Goal: Task Accomplishment & Management: Use online tool/utility

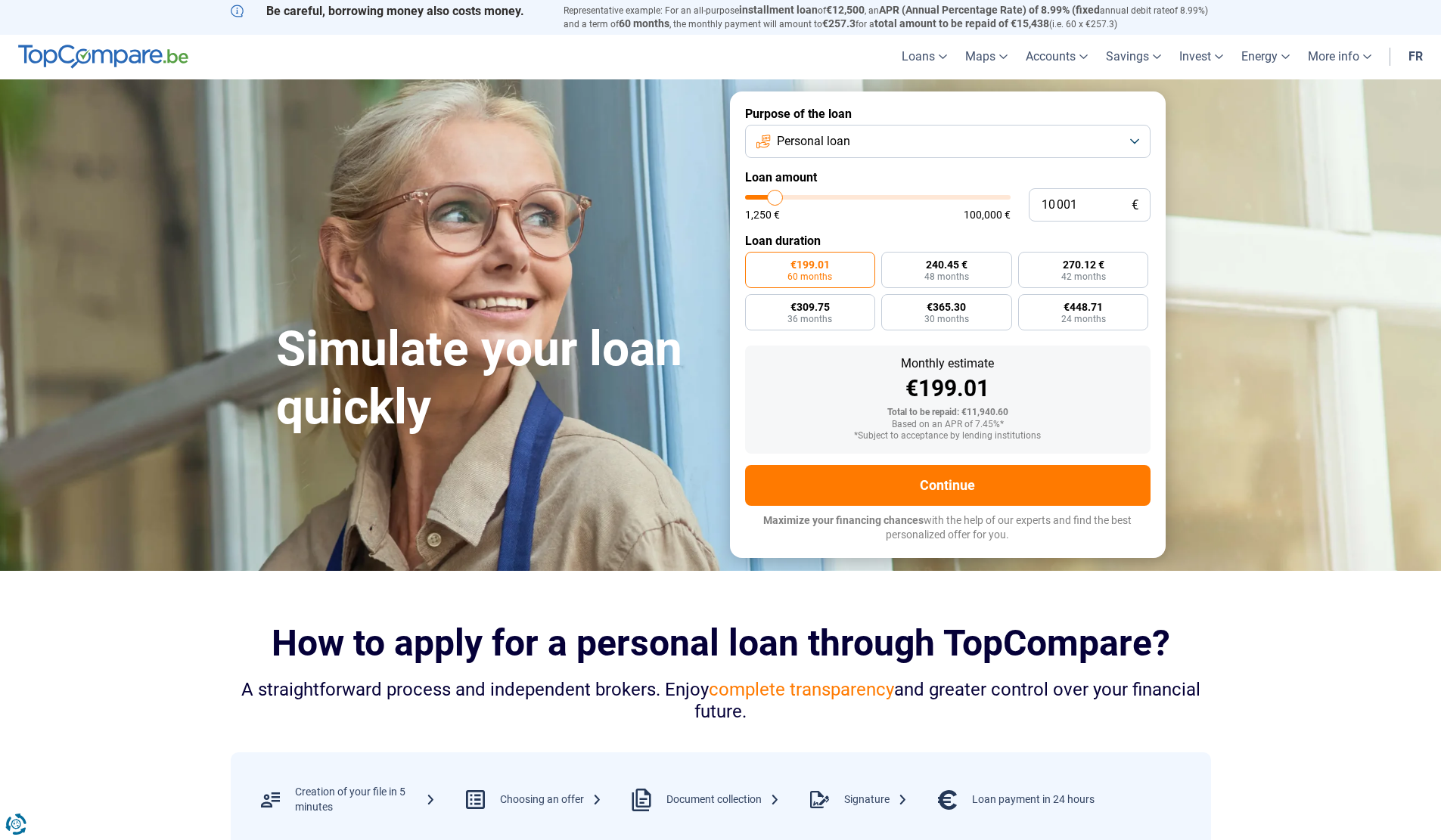
type input "12 000"
type input "12000"
type input "16 250"
type input "16250"
type input "22 750"
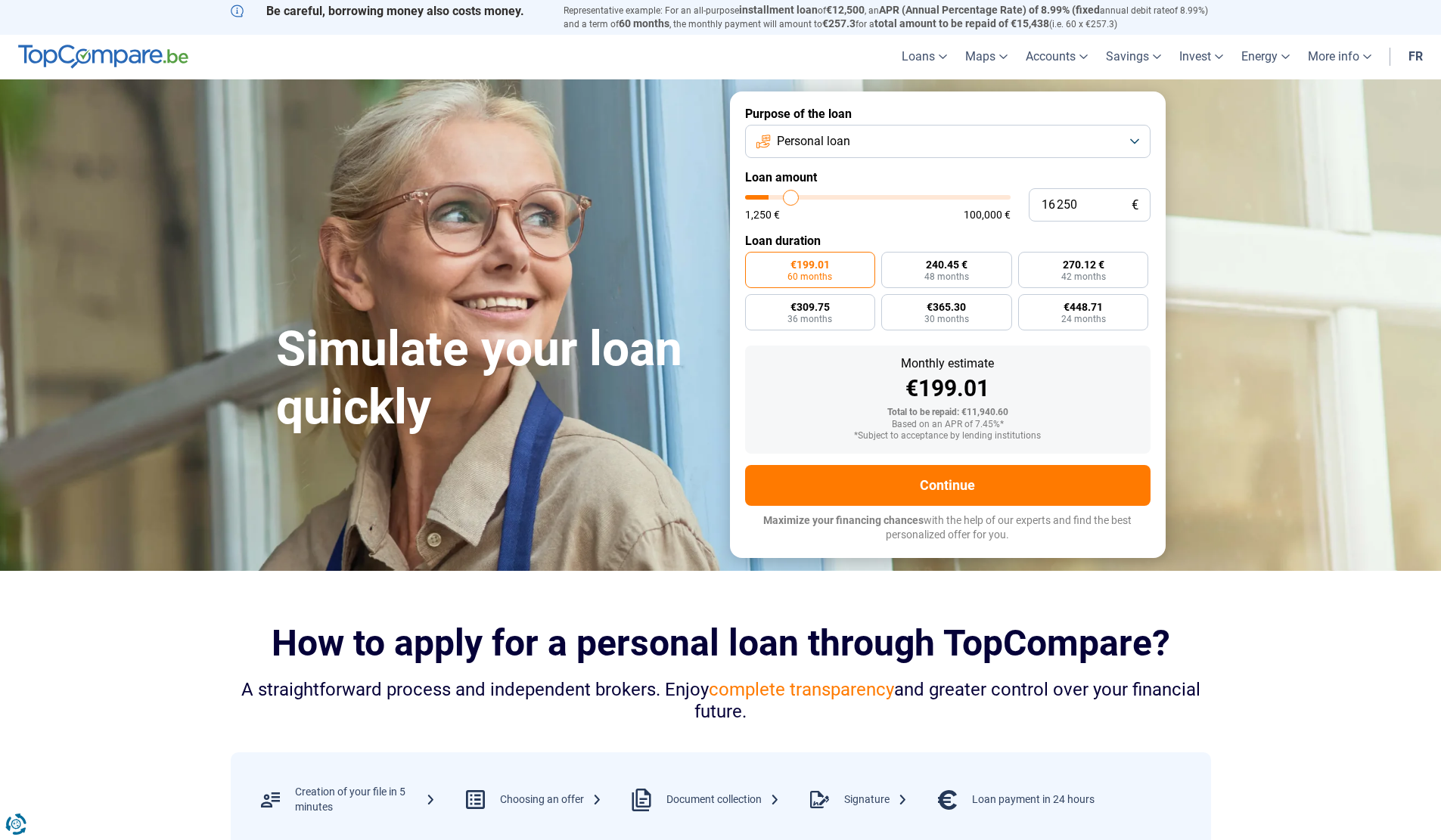
type input "22750"
type input "32 250"
type input "32250"
type input "38 750"
type input "38750"
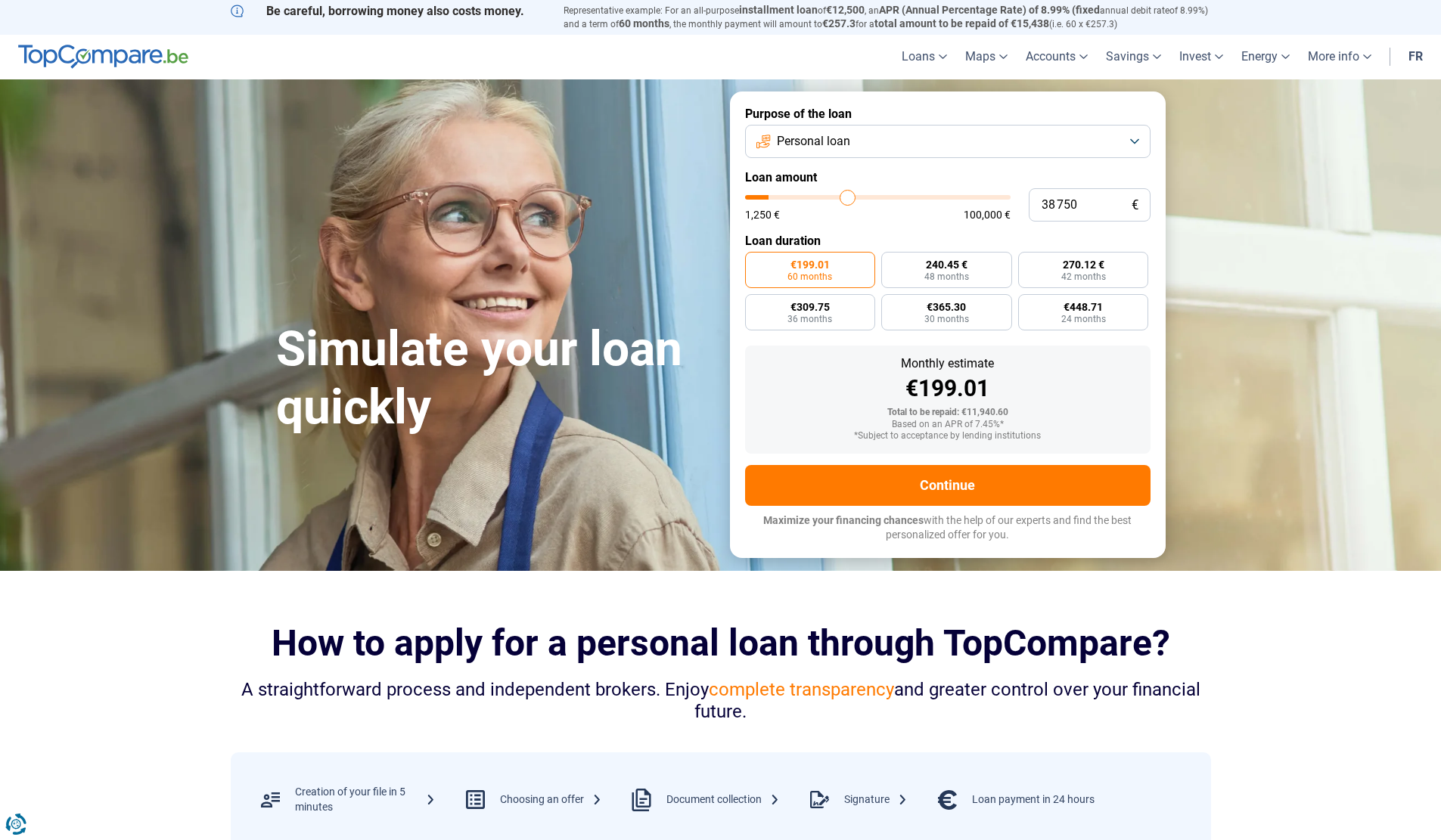
type input "40 000"
type input "40000"
type input "40 500"
type input "40500"
type input "40 750"
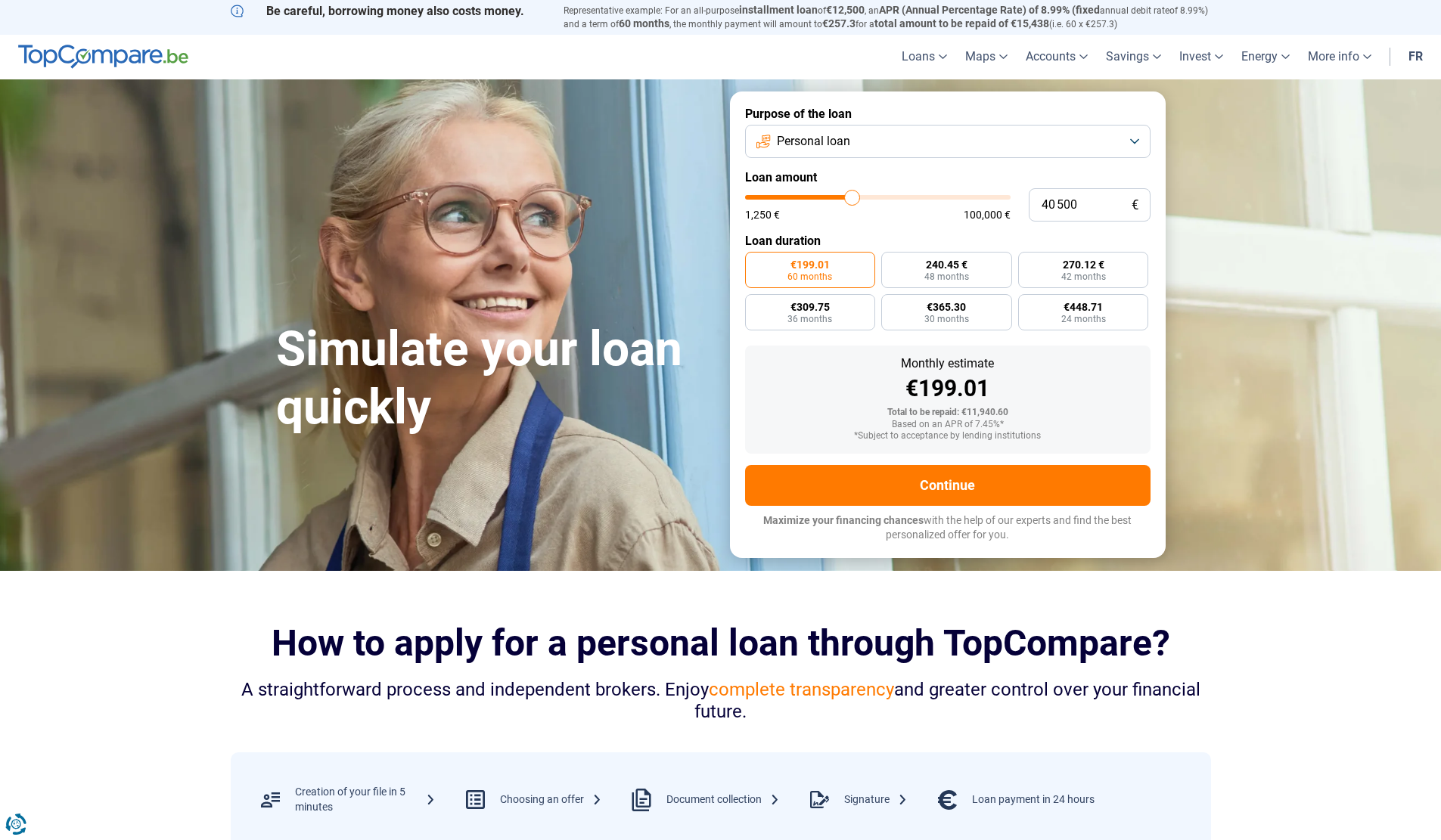
type input "40750"
type input "40 250"
type input "40250"
type input "38 750"
type input "38750"
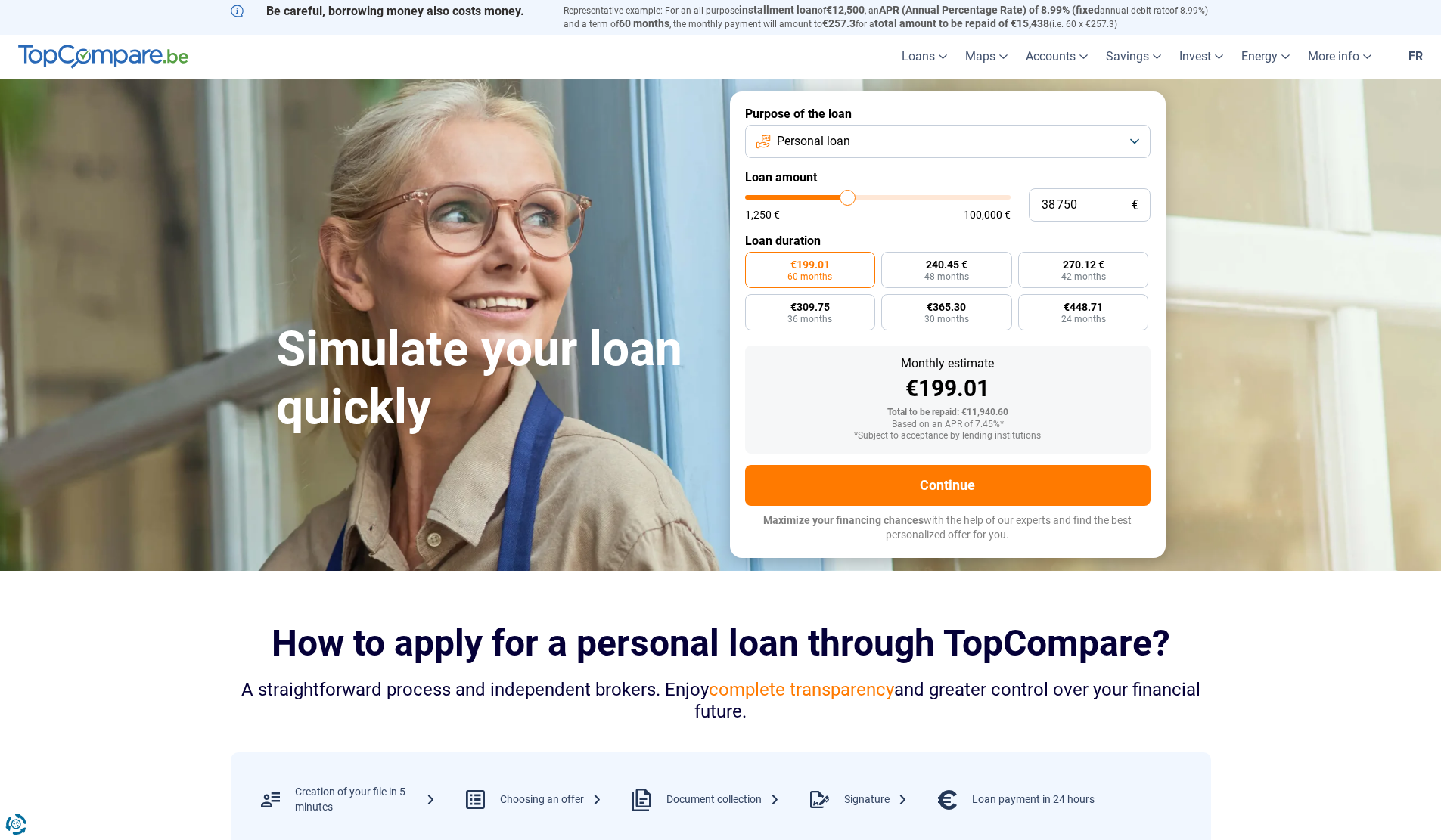
type input "36 000"
type input "36000"
type input "33 500"
type input "33500"
type input "31 000"
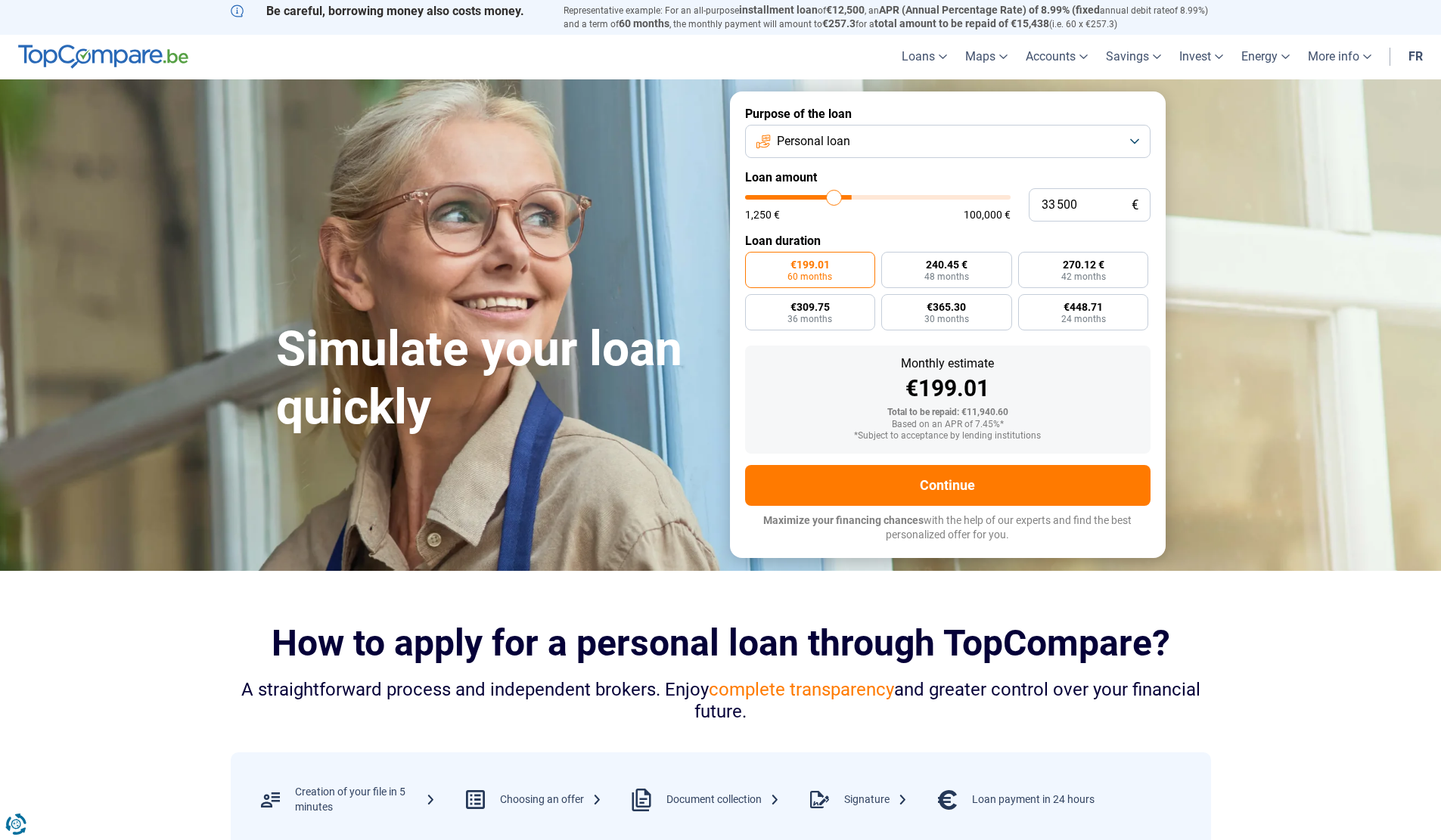
type input "31000"
type input "29 000"
type input "29000"
type input "25 750"
type input "25750"
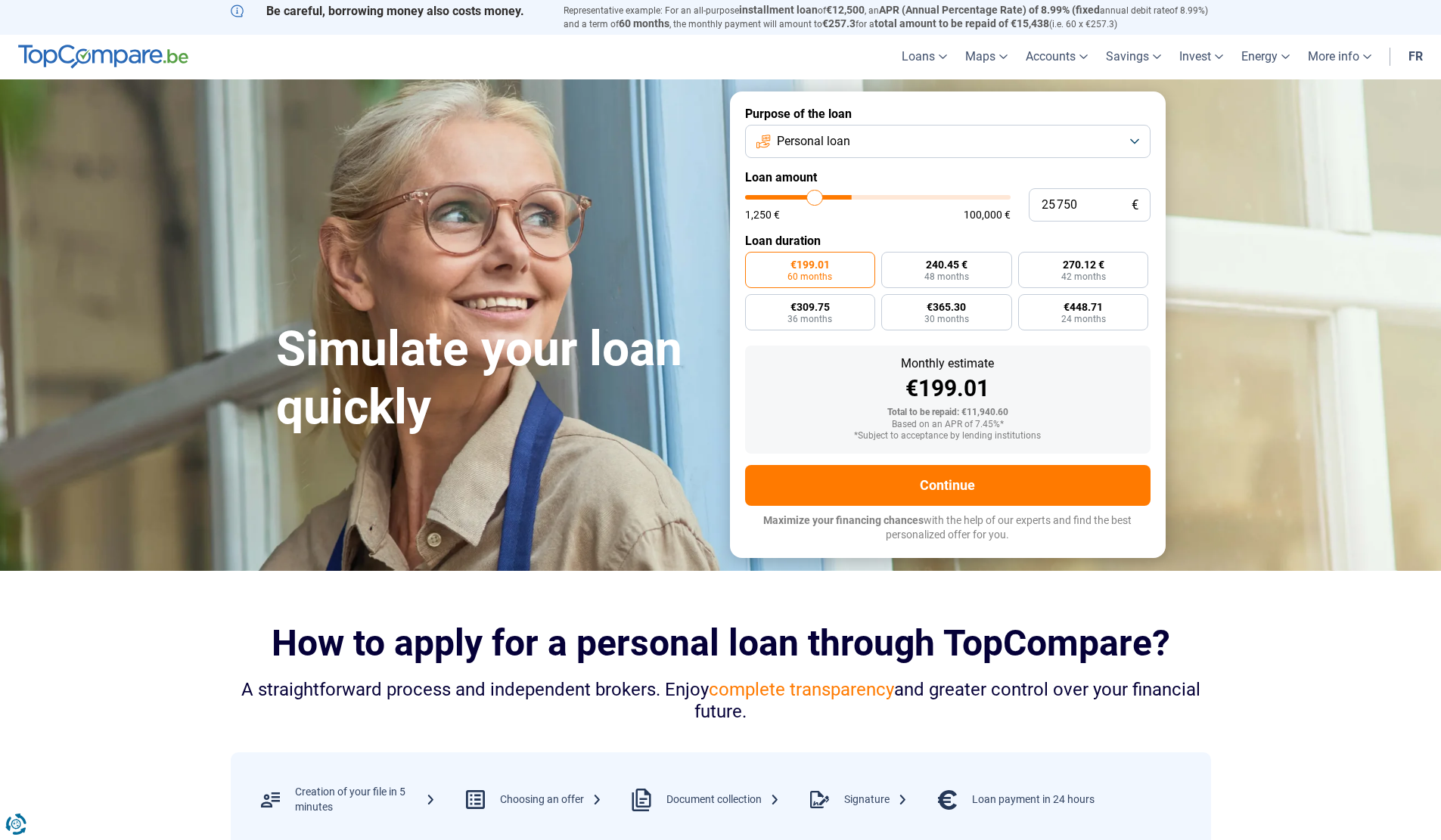
type input "23 000"
type input "23000"
type input "17 250"
type input "17250"
type input "14 750"
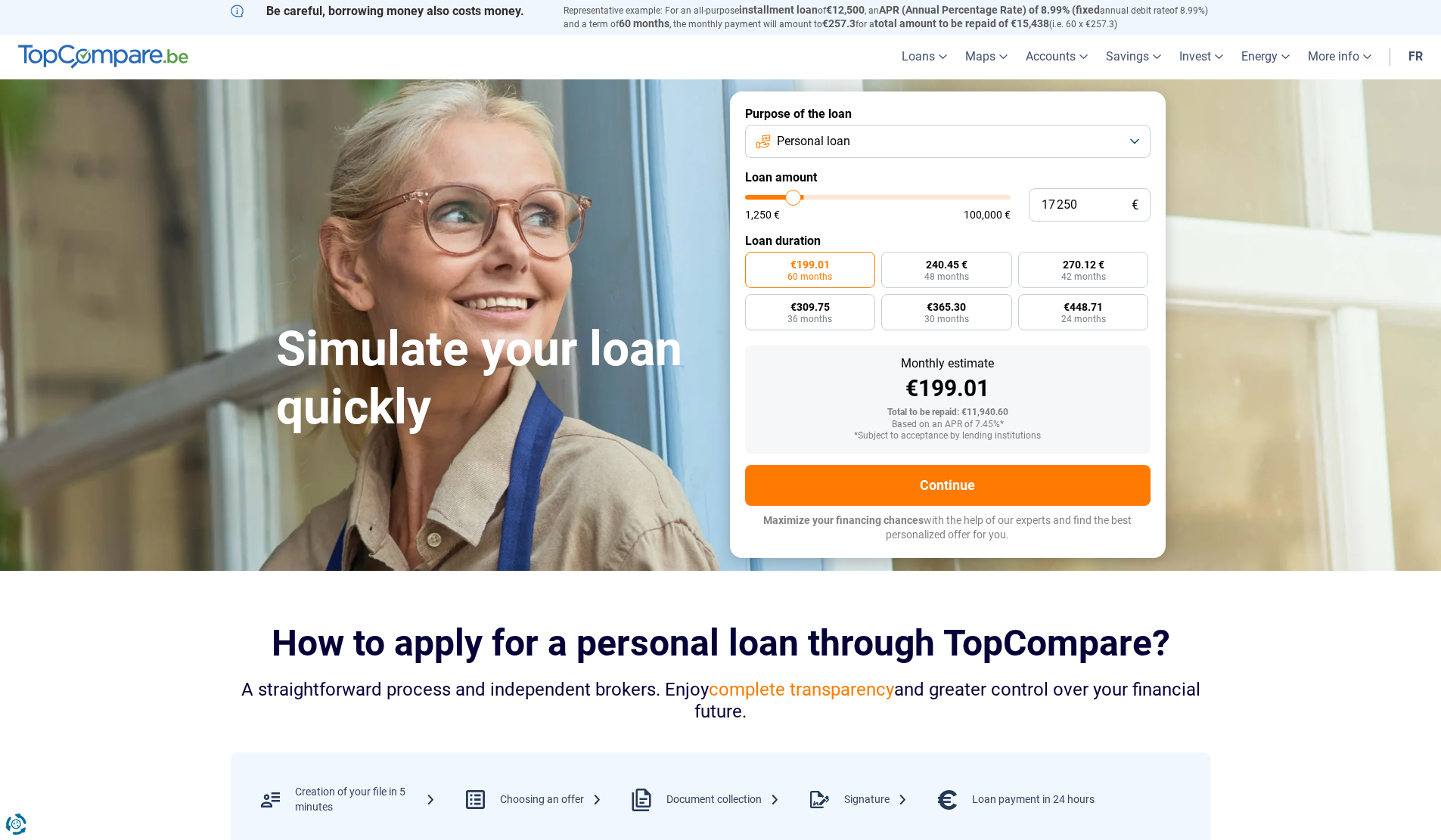
type input "14750"
type input "12 500"
type input "12500"
type input "11 000"
type input "11000"
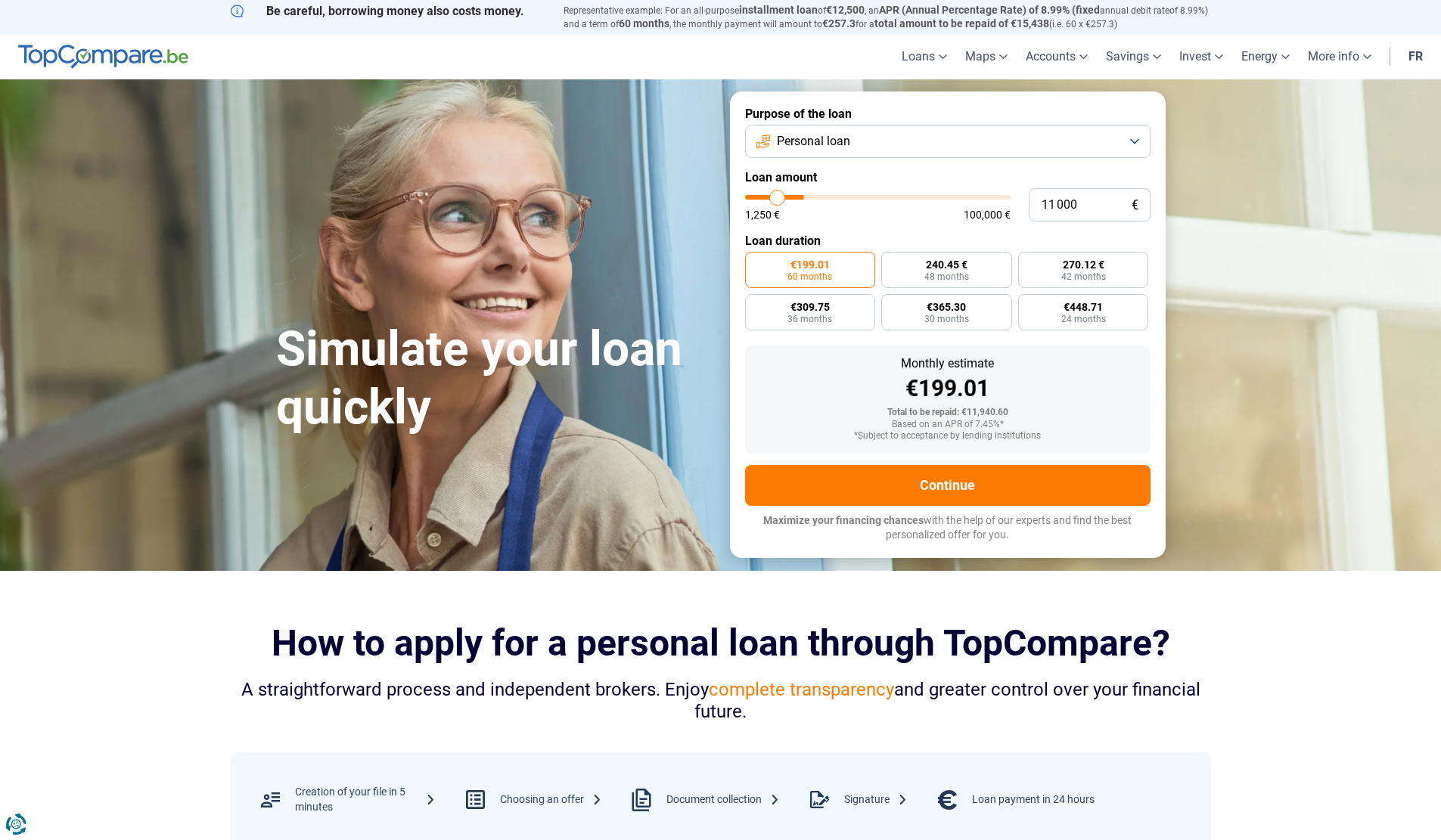
type input "10 250"
type input "10250"
type input "10 750"
type input "10750"
type input "11 750"
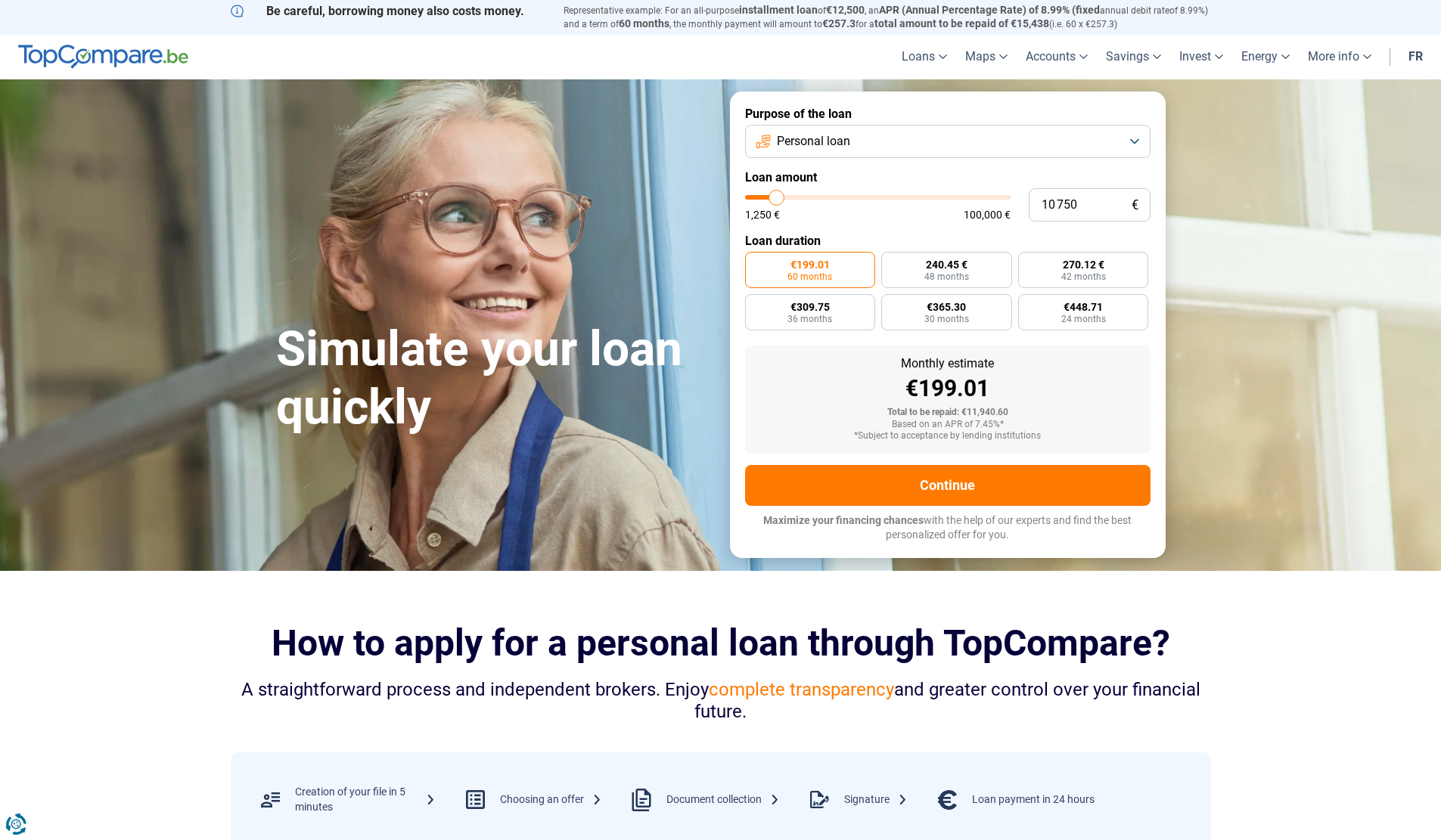
type input "11750"
type input "12 750"
type input "12750"
type input "13 750"
type input "13750"
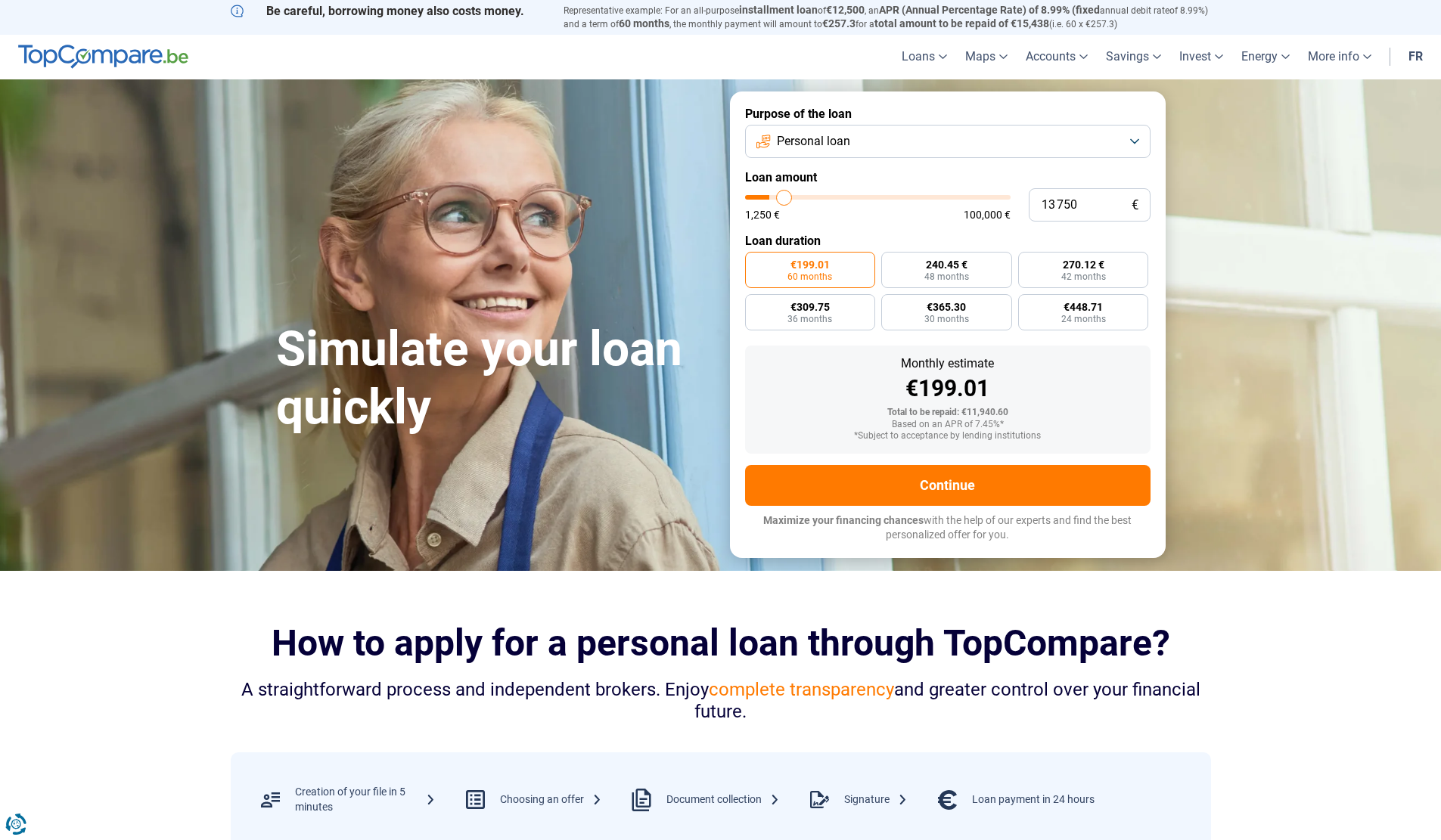
type input "14 000"
type input "14000"
type input "14 250"
drag, startPoint x: 778, startPoint y: 194, endPoint x: 785, endPoint y: 196, distance: 7.3
type input "14250"
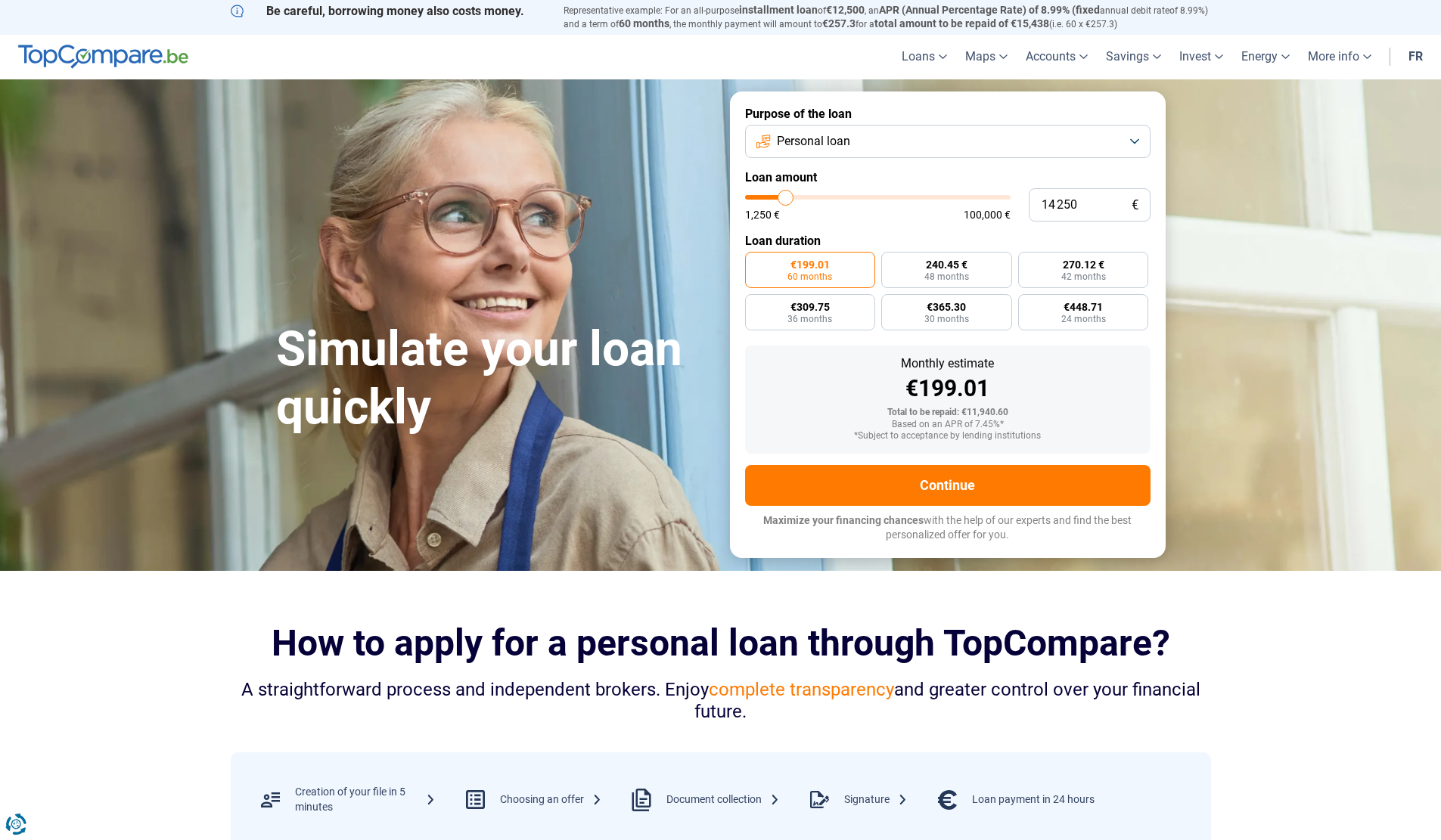
click at [785, 196] on input "range" at bounding box center [877, 196] width 265 height 5
click at [1043, 206] on input "14 250" at bounding box center [1089, 205] width 122 height 33
type input "1"
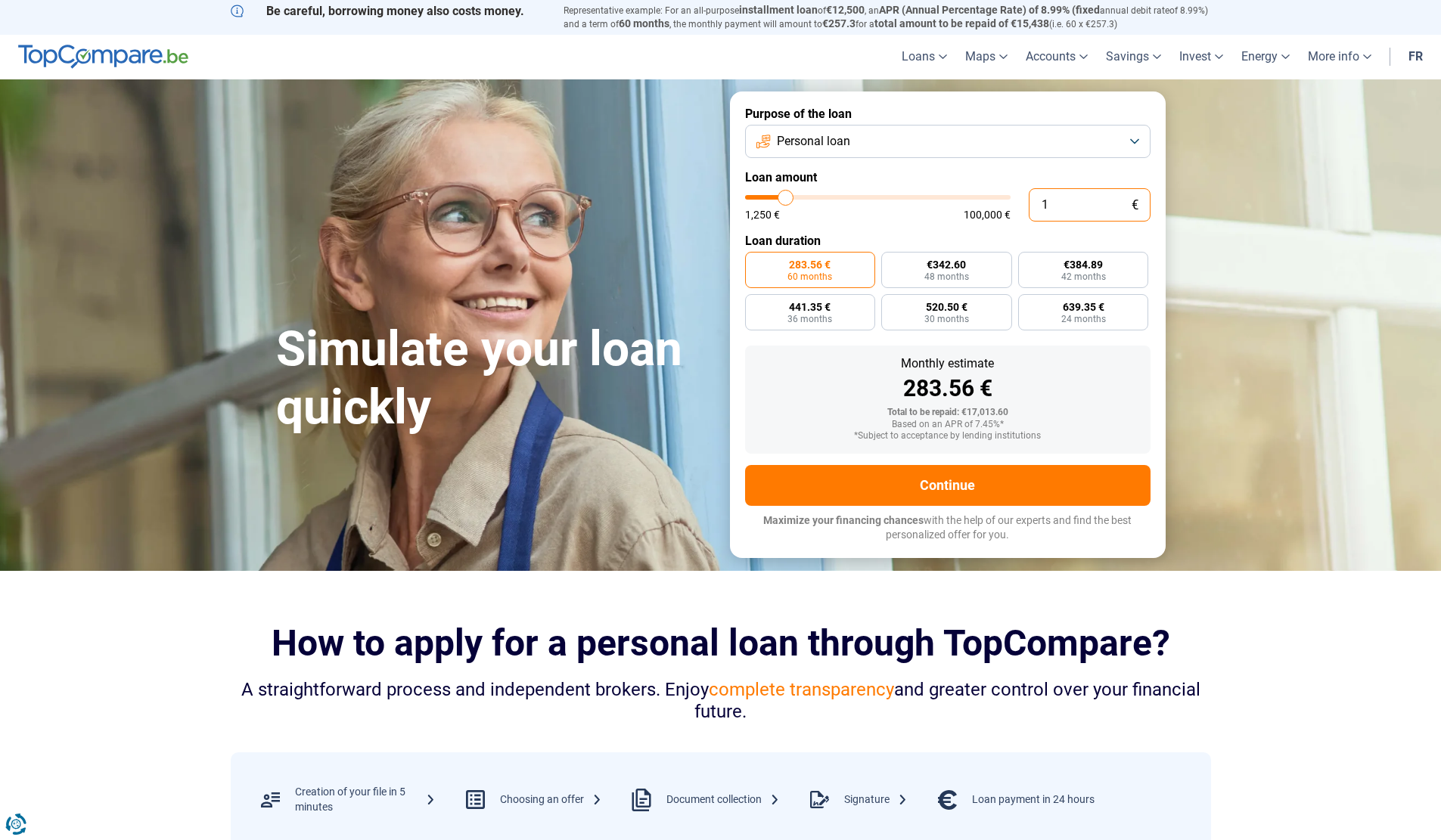
type input "1250"
type input "10"
type input "1250"
type input "100"
type input "1250"
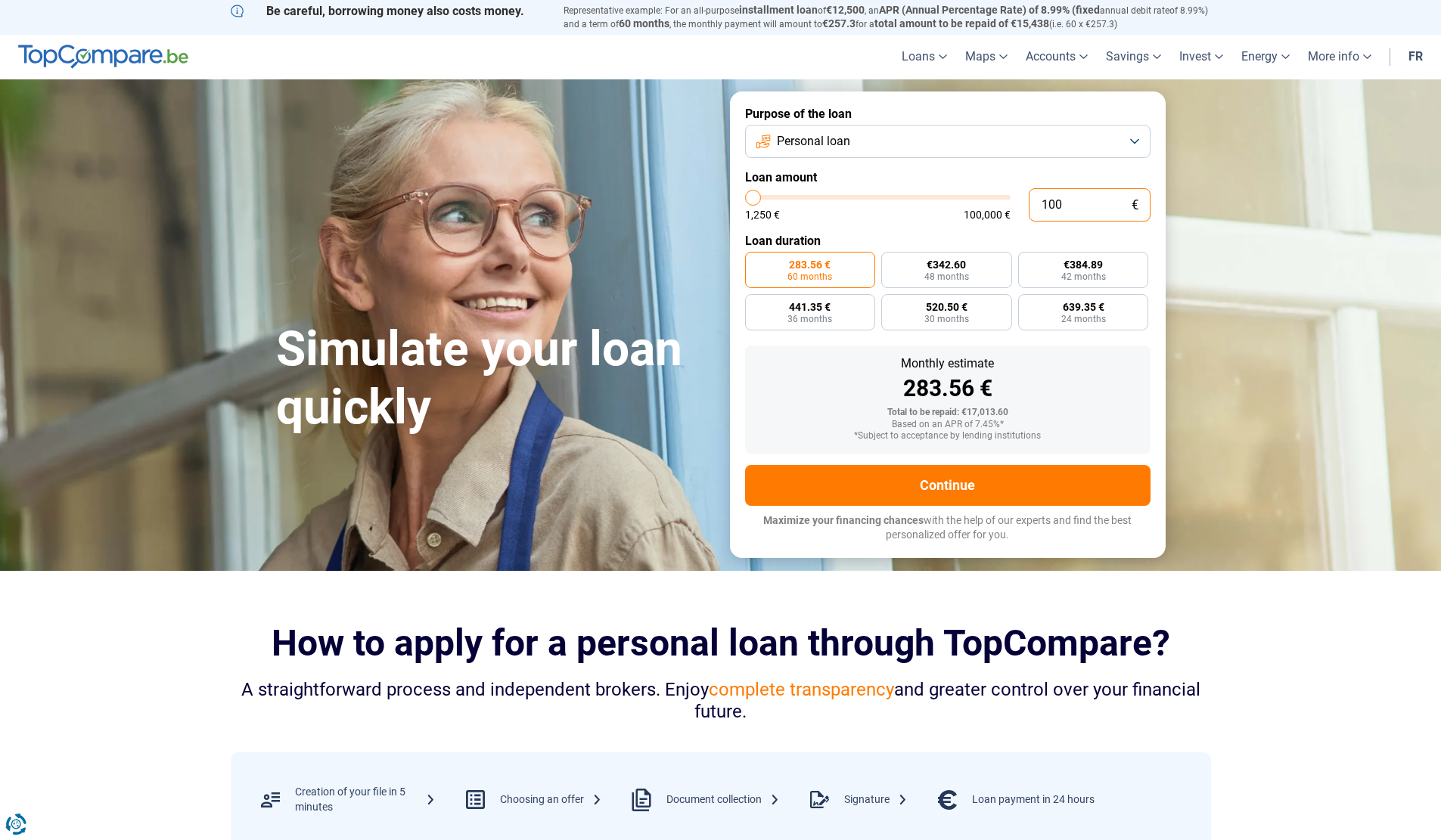
type input "1 000"
type input "1250"
type input "10 000"
type input "10000"
type input "10 000"
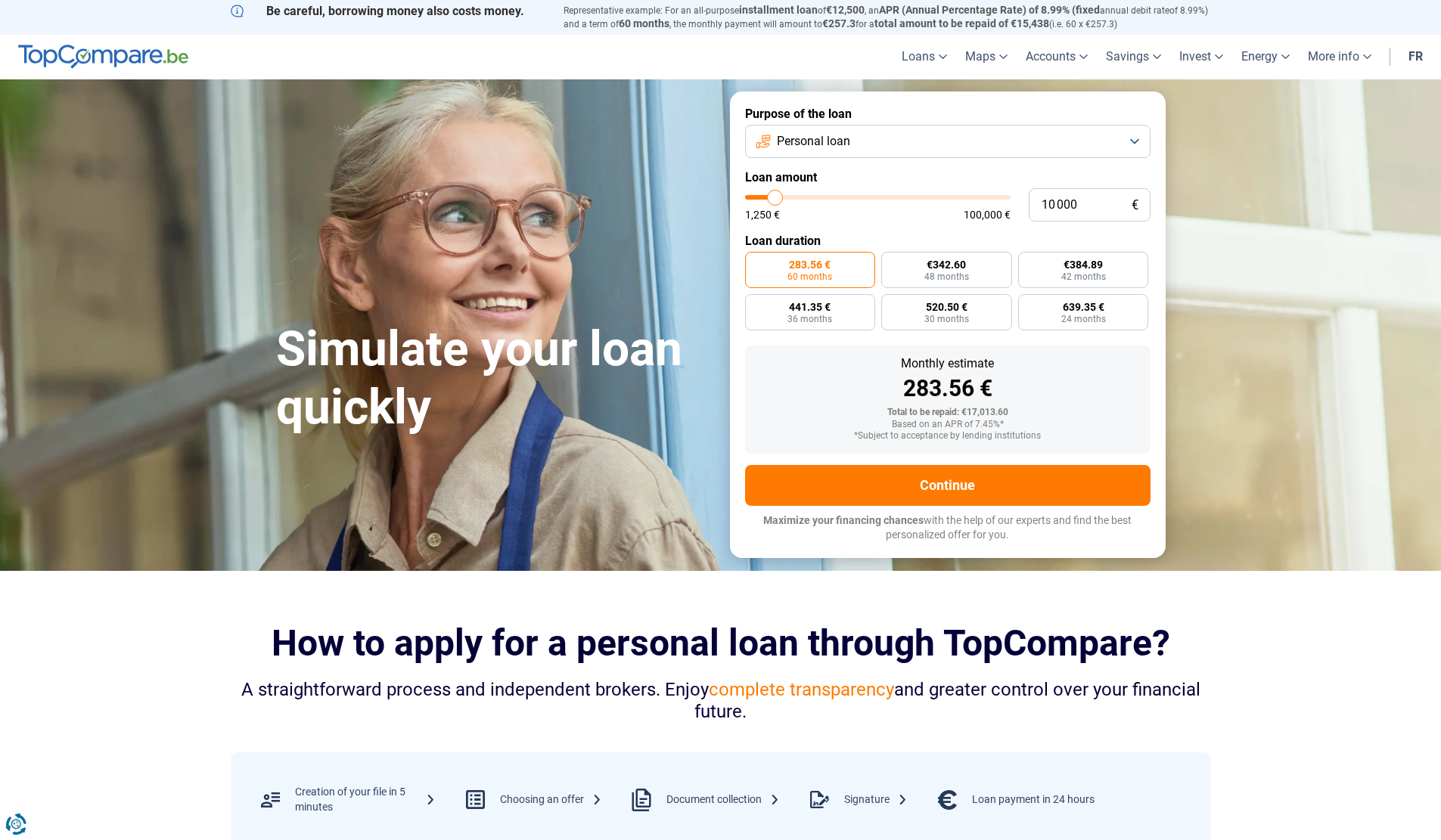
radio input "true"
click at [1001, 425] on font "Based on an APR of 7.45%*" at bounding box center [948, 425] width 112 height 11
drag, startPoint x: 973, startPoint y: 423, endPoint x: 1011, endPoint y: 423, distance: 38.0
click at [1011, 423] on div "Based on an APR of 7.45%*" at bounding box center [948, 425] width 381 height 11
click at [1028, 409] on div "Total to be repaid: €11,540.16" at bounding box center [948, 413] width 381 height 11
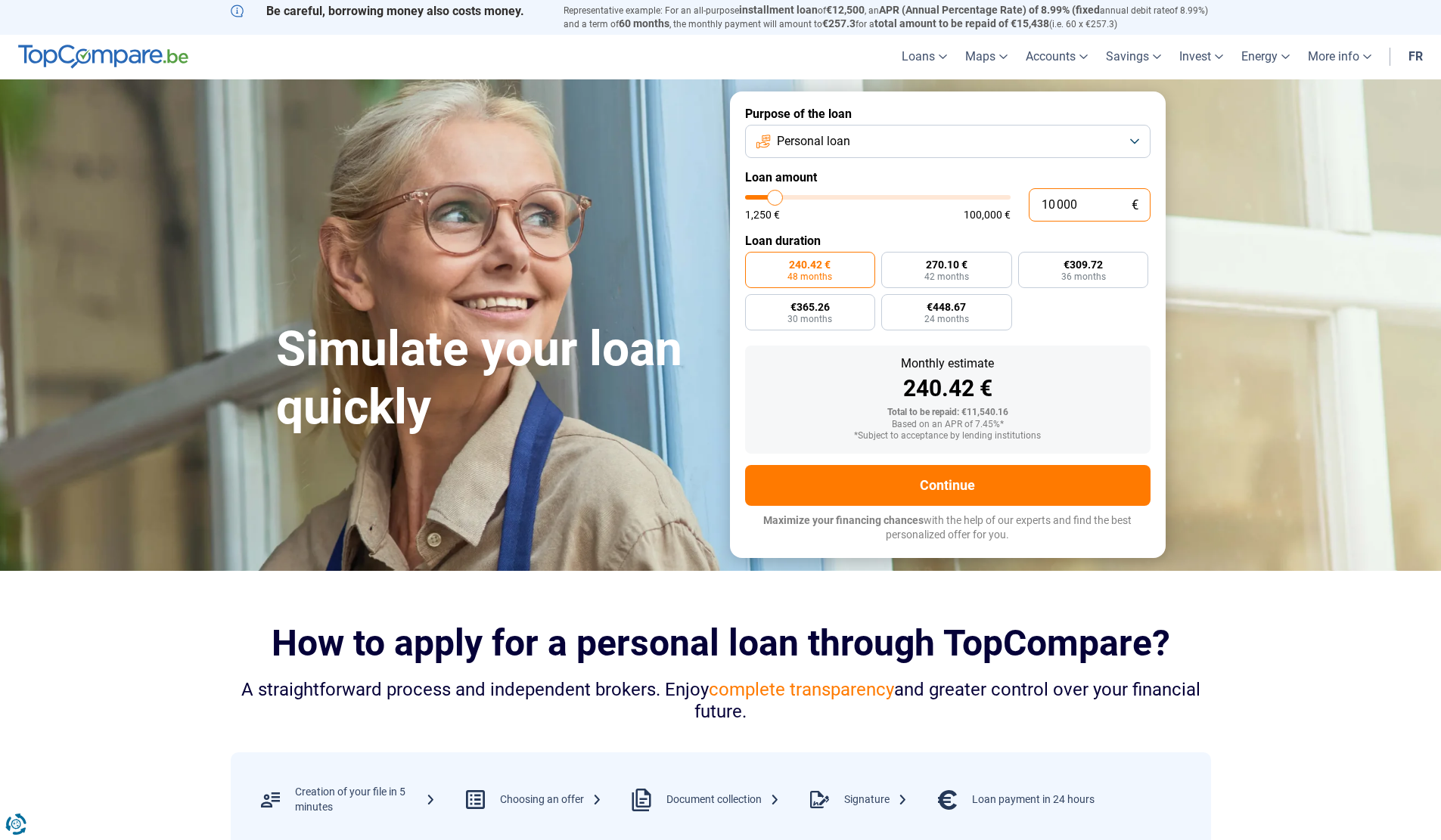
click at [1040, 208] on input "10 000" at bounding box center [1089, 205] width 122 height 33
click at [938, 271] on font "42 months" at bounding box center [946, 277] width 44 height 11
click at [891, 261] on input "270.10 € 42 months" at bounding box center [886, 256] width 10 height 10
radio input "true"
click at [1052, 265] on label "€309.72 36 months" at bounding box center [1083, 269] width 131 height 36
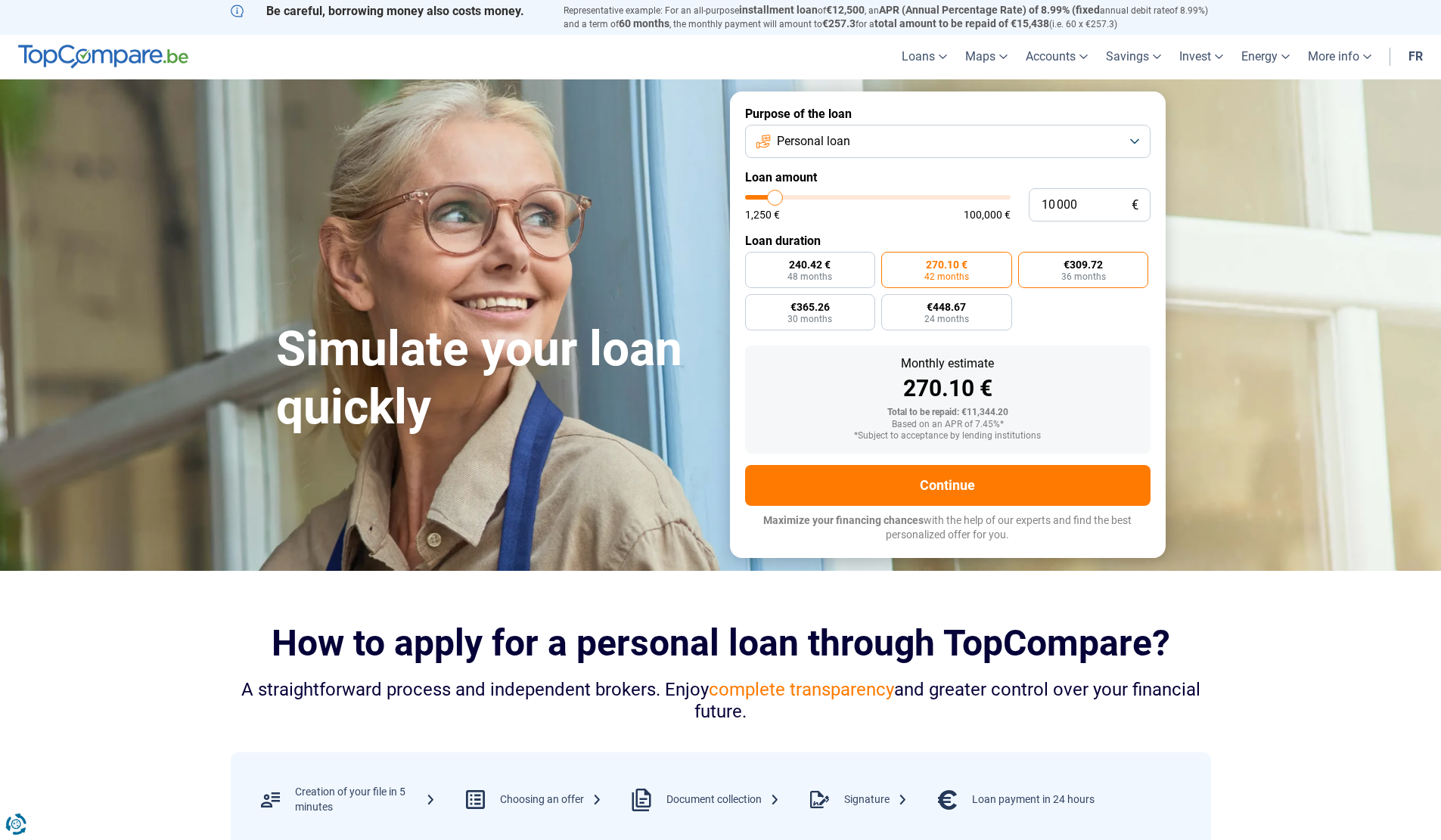
click at [1028, 261] on input "€309.72 36 months" at bounding box center [1023, 256] width 10 height 10
radio input "true"
click at [825, 265] on font "240.42 €" at bounding box center [810, 264] width 41 height 12
click at [755, 261] on input "240.42 € 48 months" at bounding box center [749, 256] width 10 height 10
radio input "true"
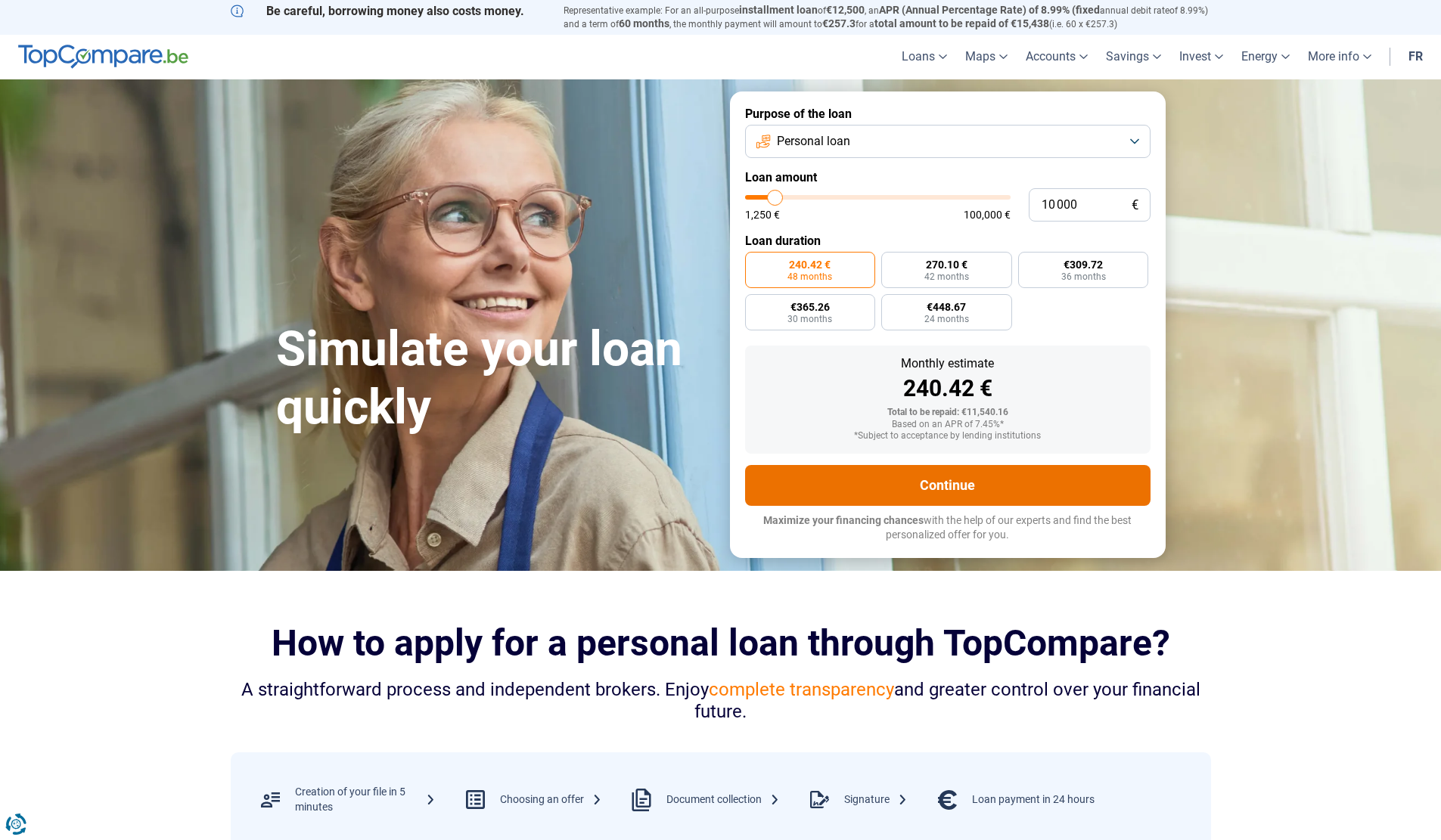
click at [926, 480] on font "Continue" at bounding box center [947, 485] width 55 height 16
